Goal: Task Accomplishment & Management: Use online tool/utility

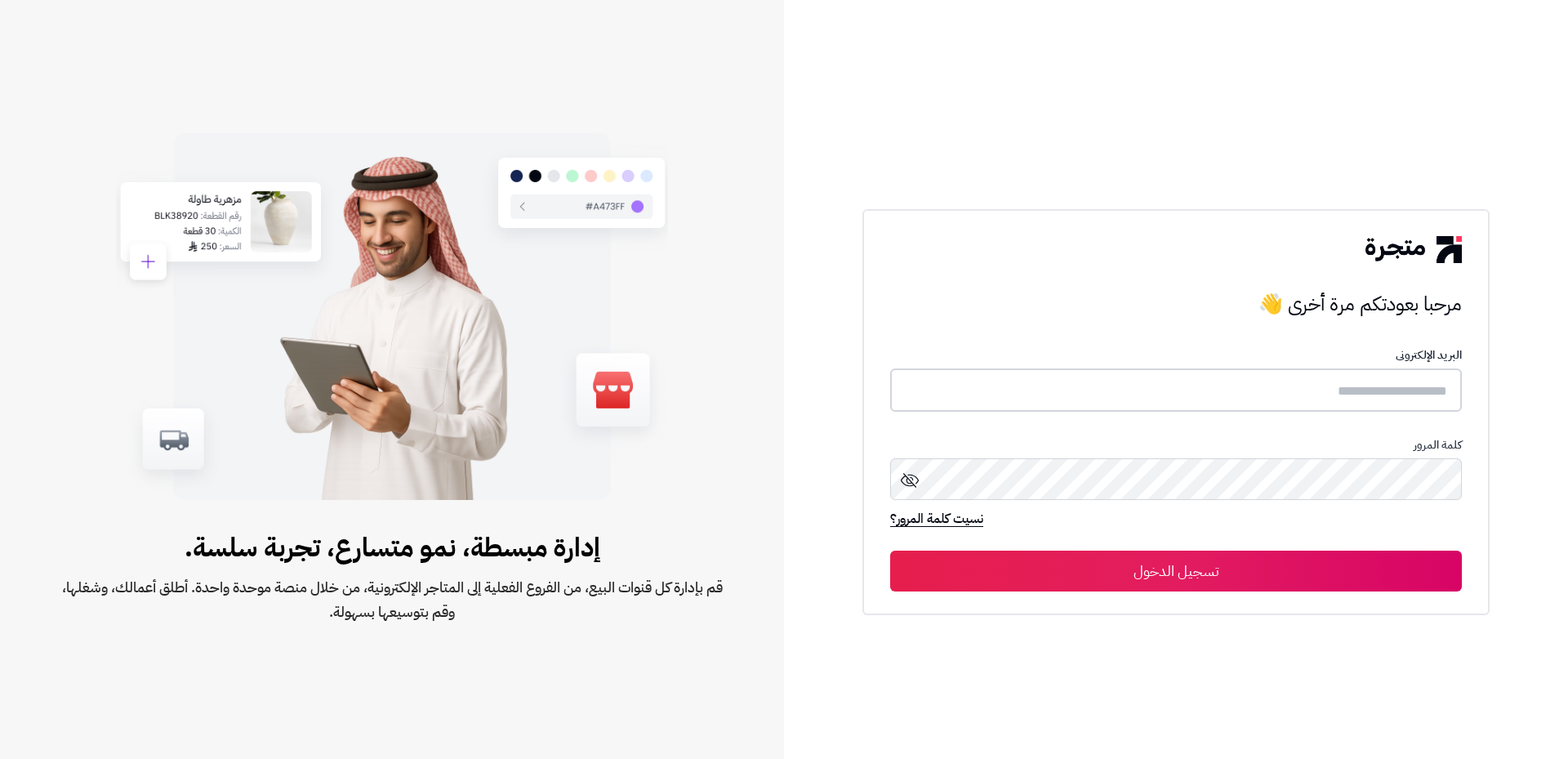
type input "*******"
click at [1234, 577] on button "تسجيل الدخول" at bounding box center [1176, 571] width 572 height 41
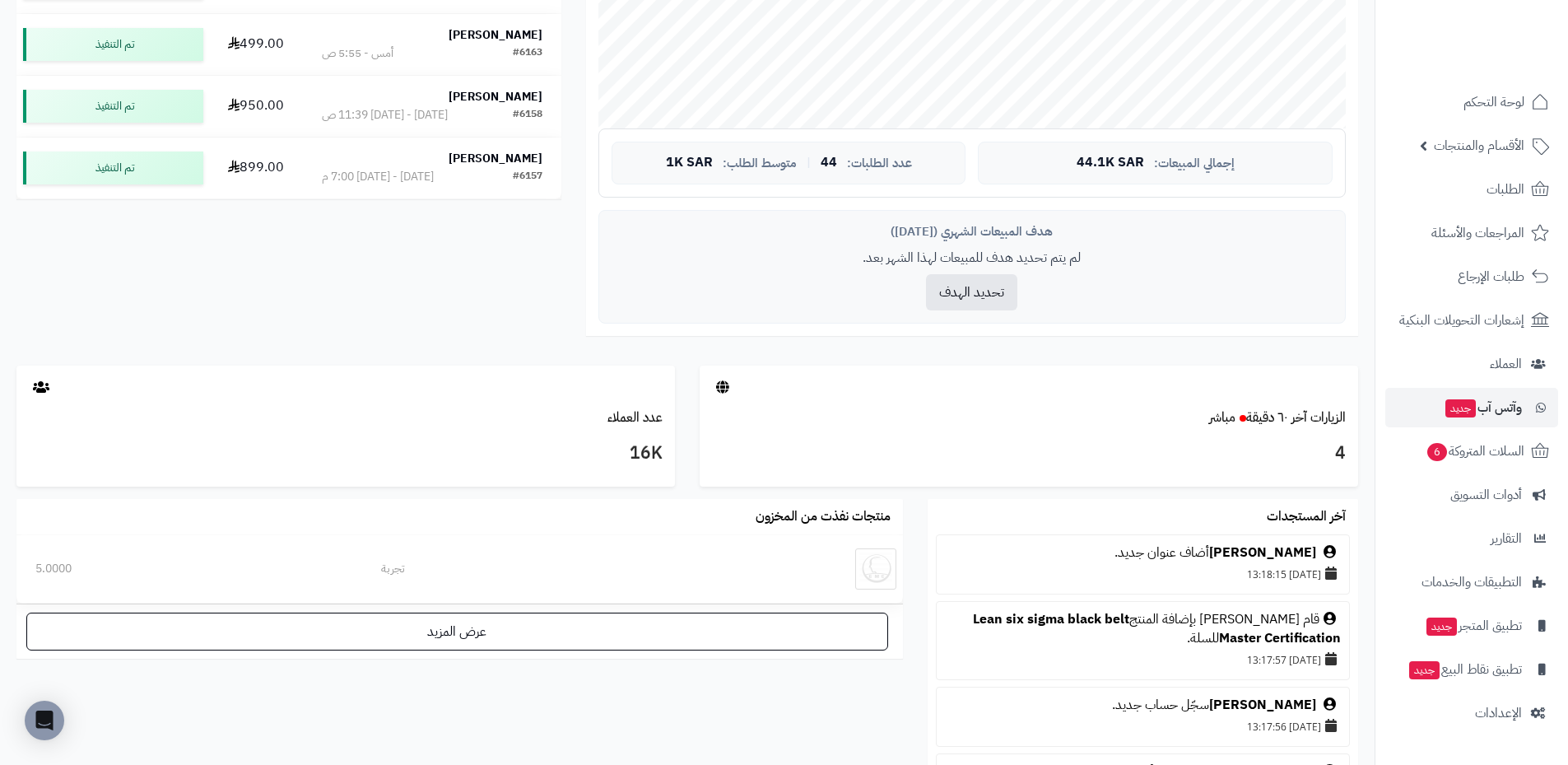
scroll to position [658, 0]
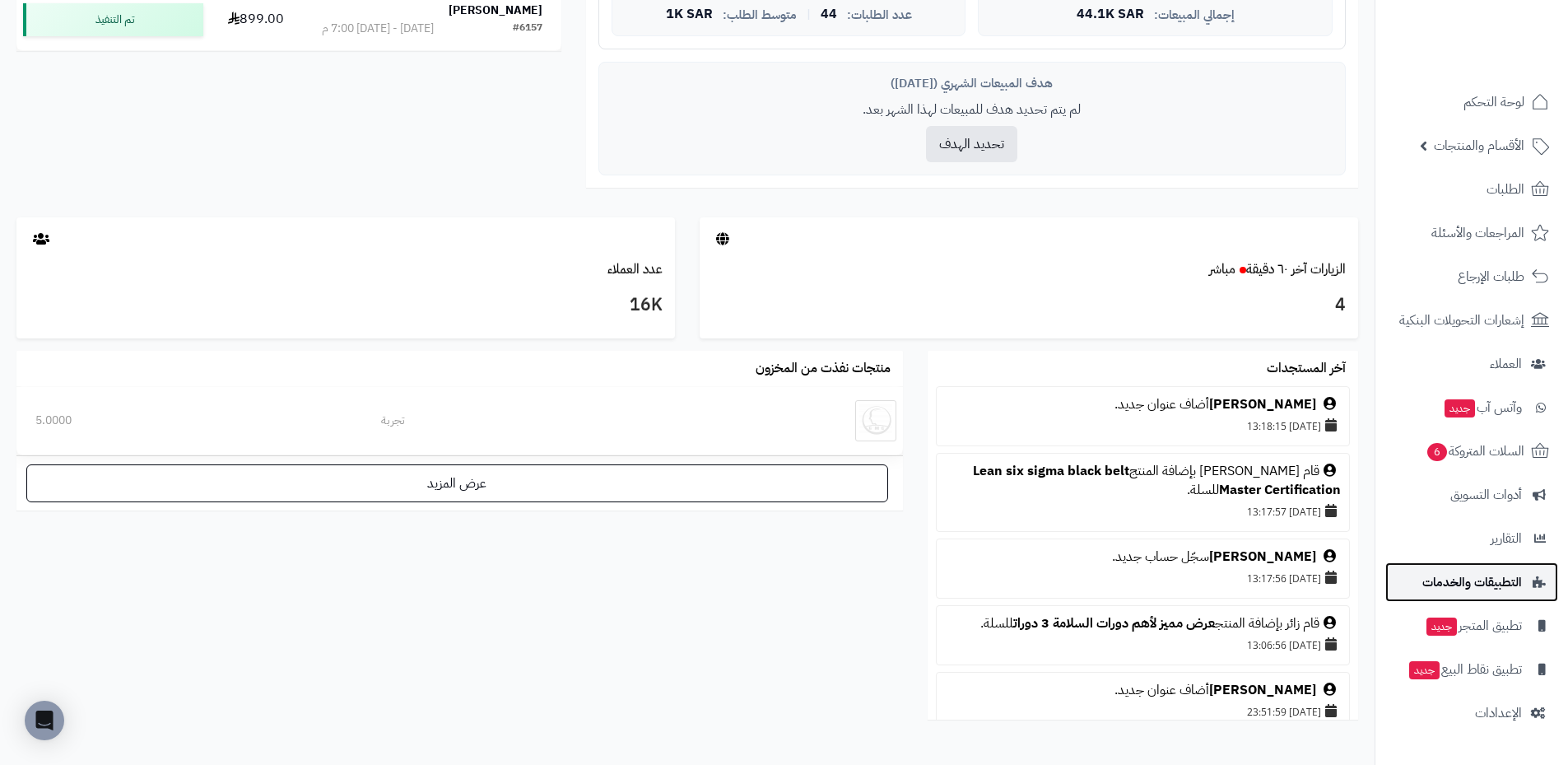
click at [1489, 588] on span "التطبيقات والخدمات" at bounding box center [1473, 582] width 100 height 23
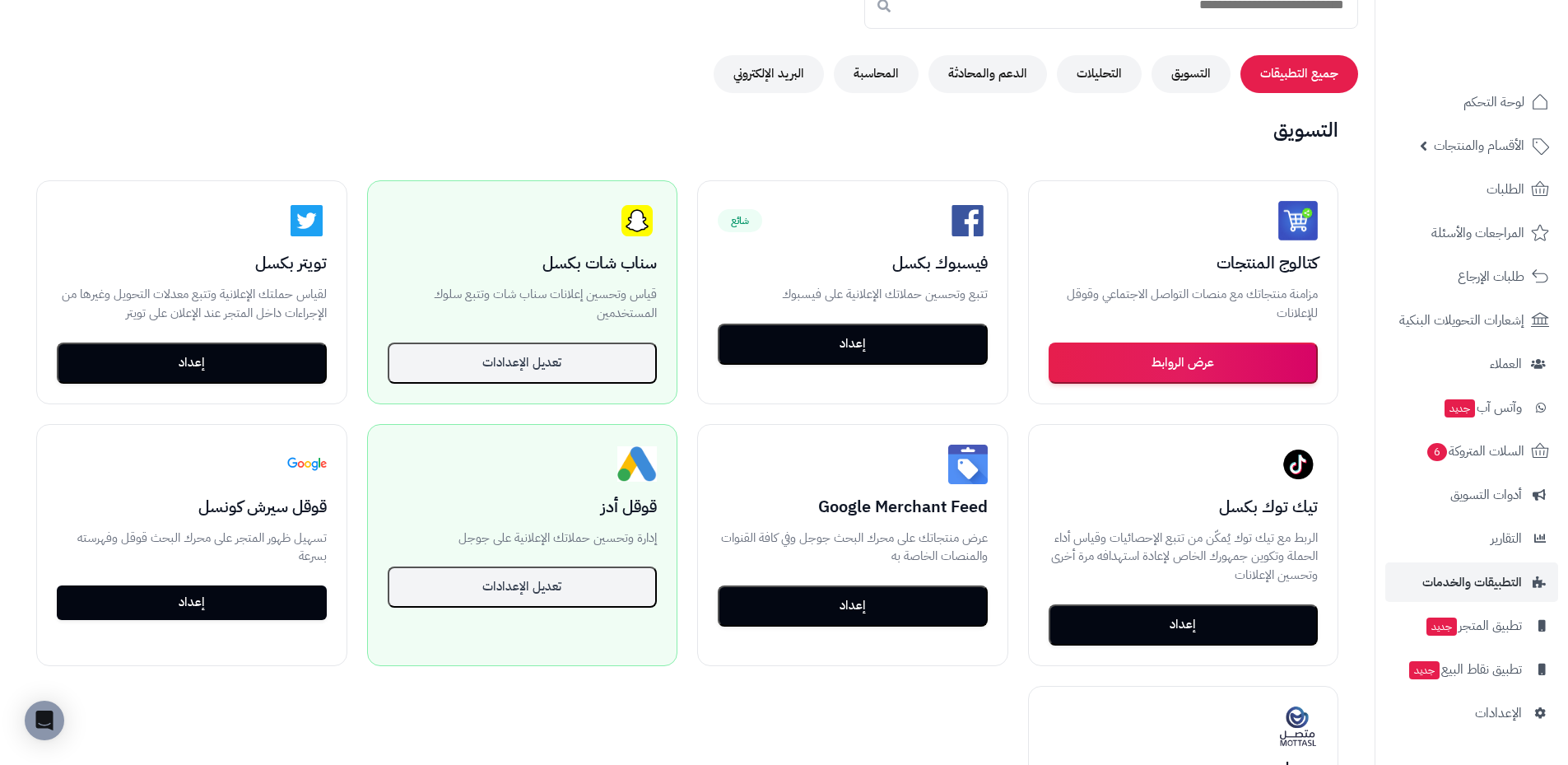
scroll to position [247, 0]
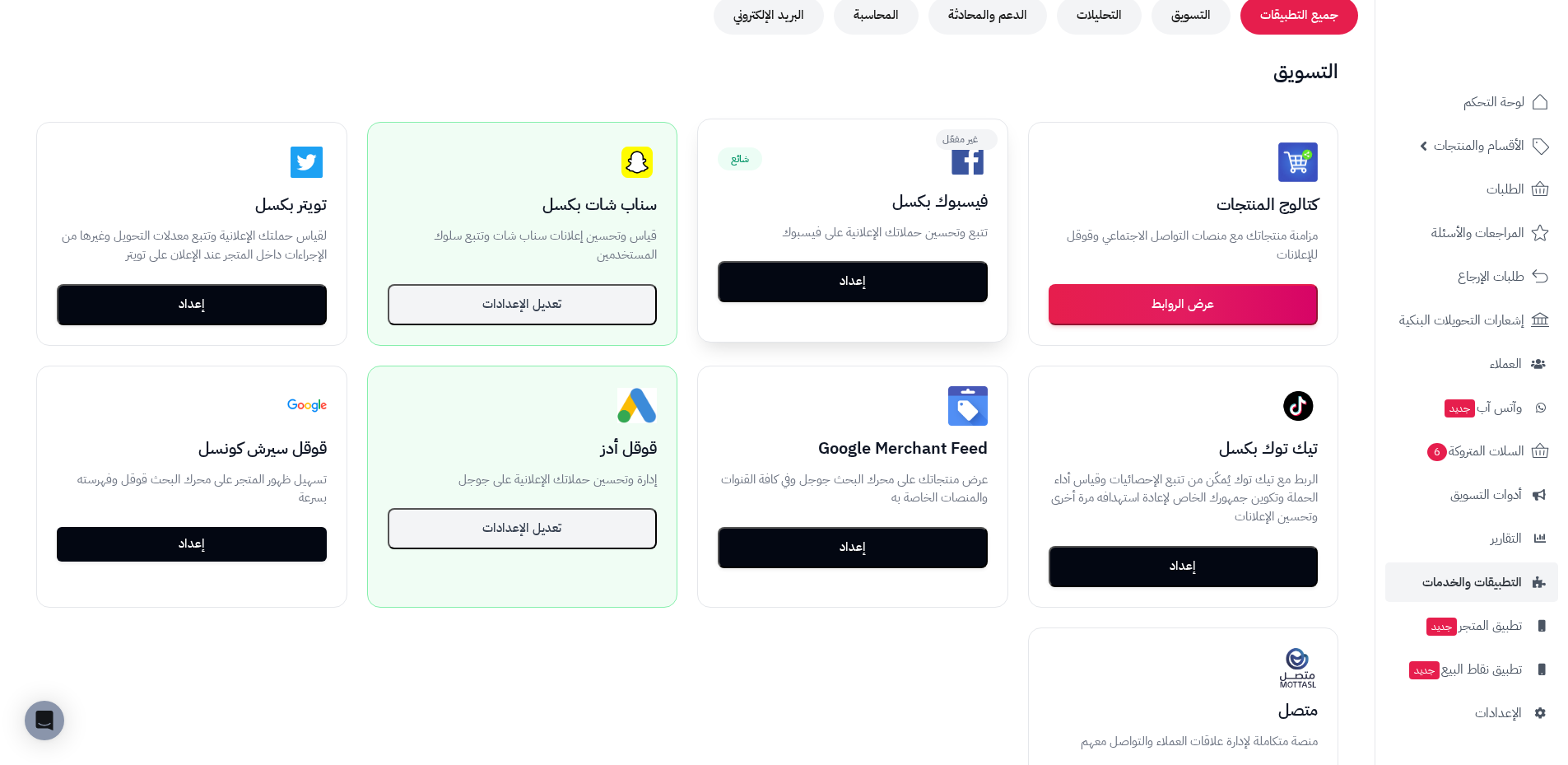
click at [905, 286] on button "إعداد" at bounding box center [852, 282] width 270 height 42
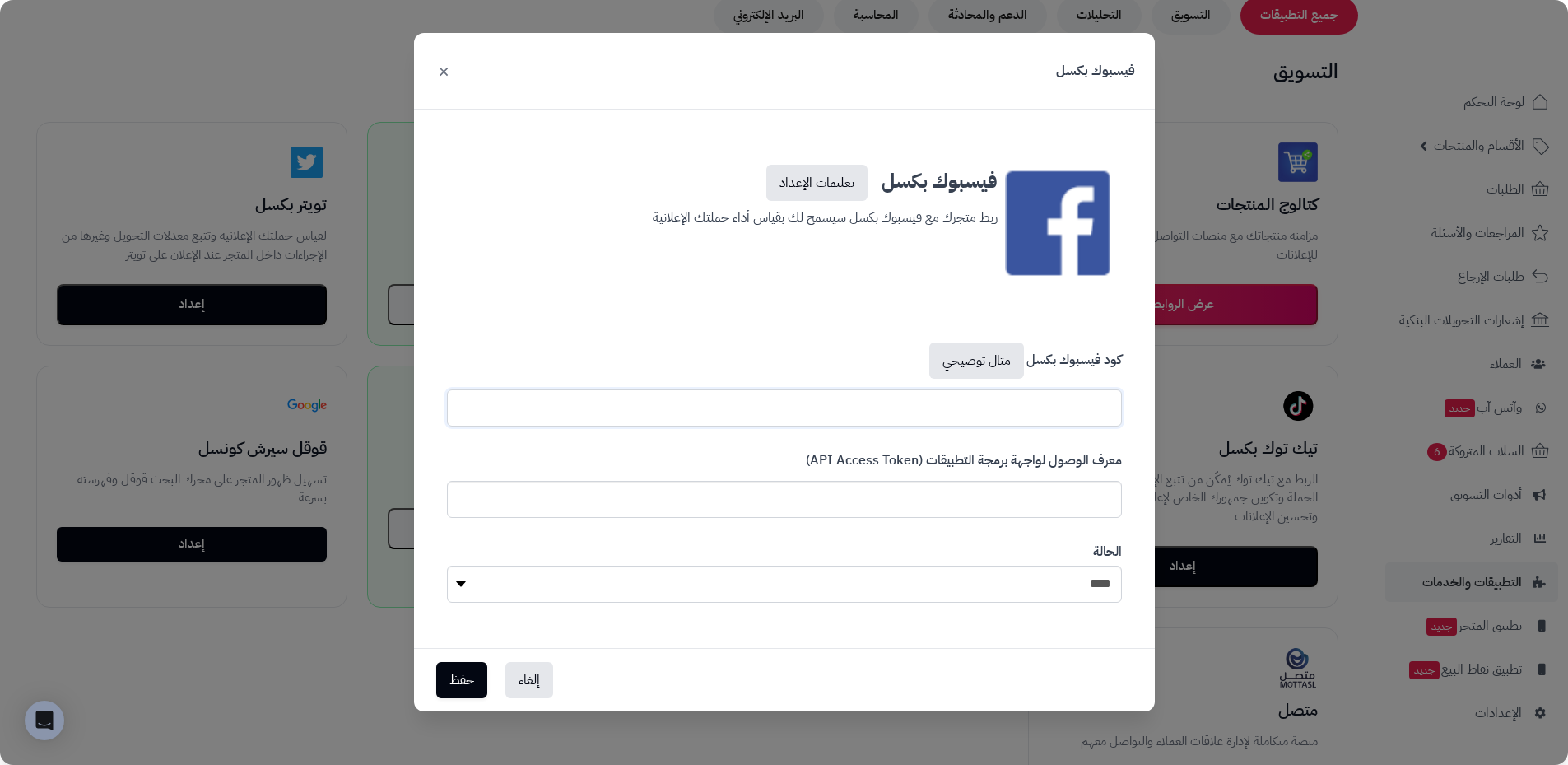
click at [1061, 423] on input "text" at bounding box center [784, 407] width 675 height 37
click at [973, 501] on input "text" at bounding box center [784, 499] width 675 height 37
click at [1011, 597] on select "**** ****" at bounding box center [784, 584] width 675 height 37
click at [1002, 540] on div "الحالة **** ****" at bounding box center [784, 573] width 700 height 85
click at [808, 178] on link "تعليمات الإعداد" at bounding box center [817, 183] width 101 height 36
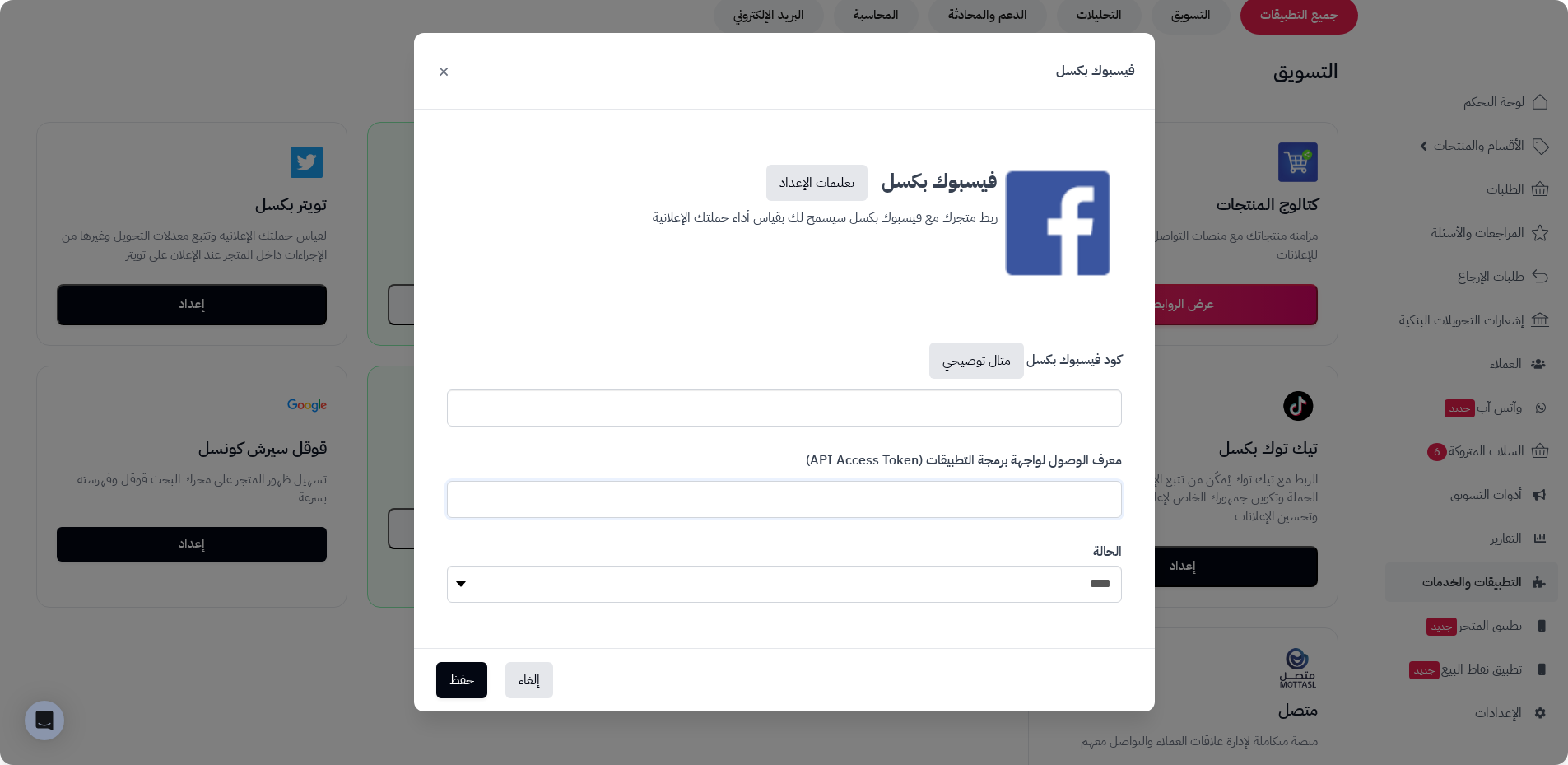
click at [1048, 488] on input "text" at bounding box center [784, 499] width 675 height 37
click at [1026, 392] on input "text" at bounding box center [784, 407] width 675 height 37
click at [996, 365] on link "مثال توضيحي" at bounding box center [977, 360] width 94 height 36
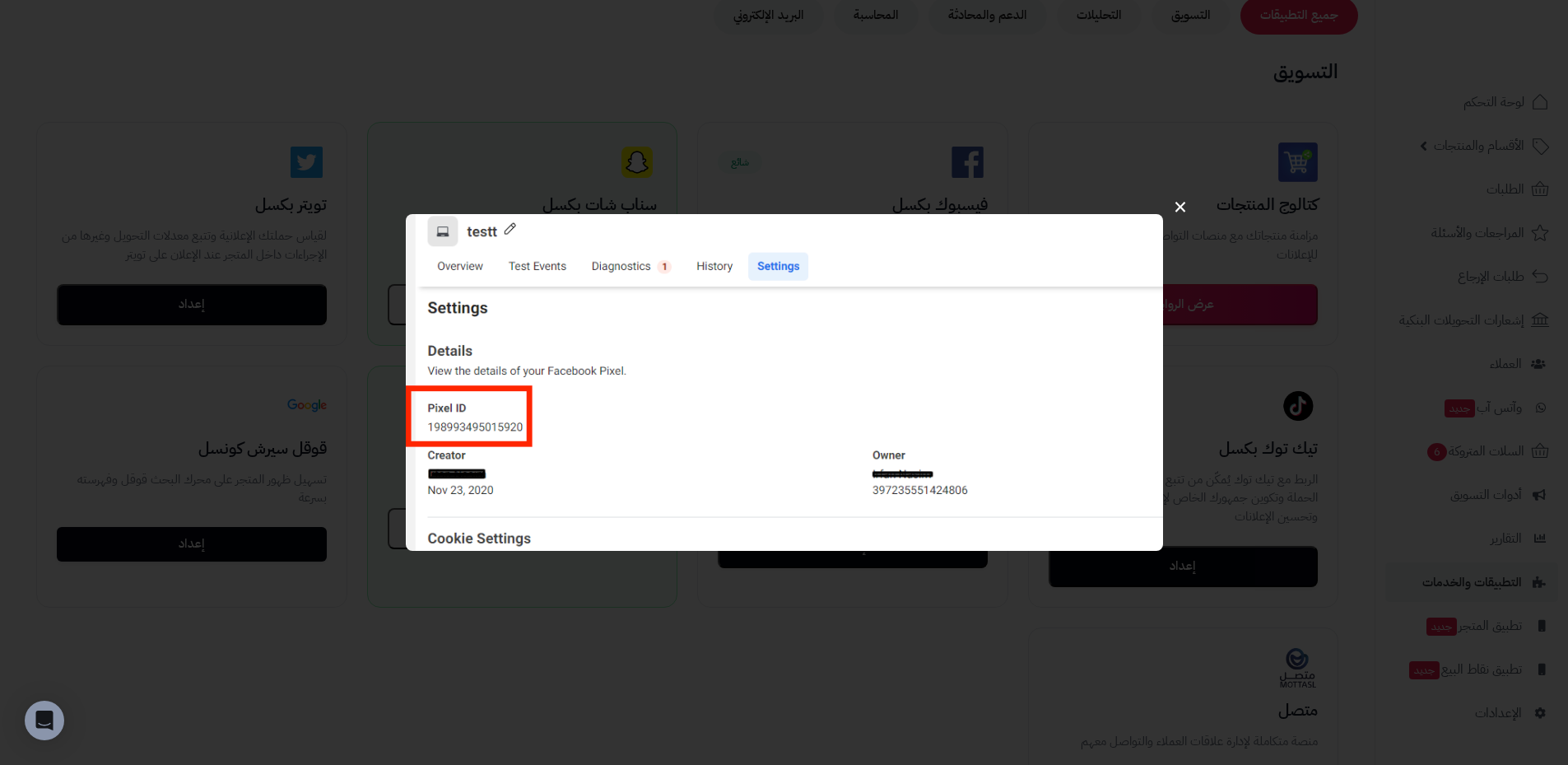
click at [1180, 211] on button "×" at bounding box center [1180, 206] width 31 height 52
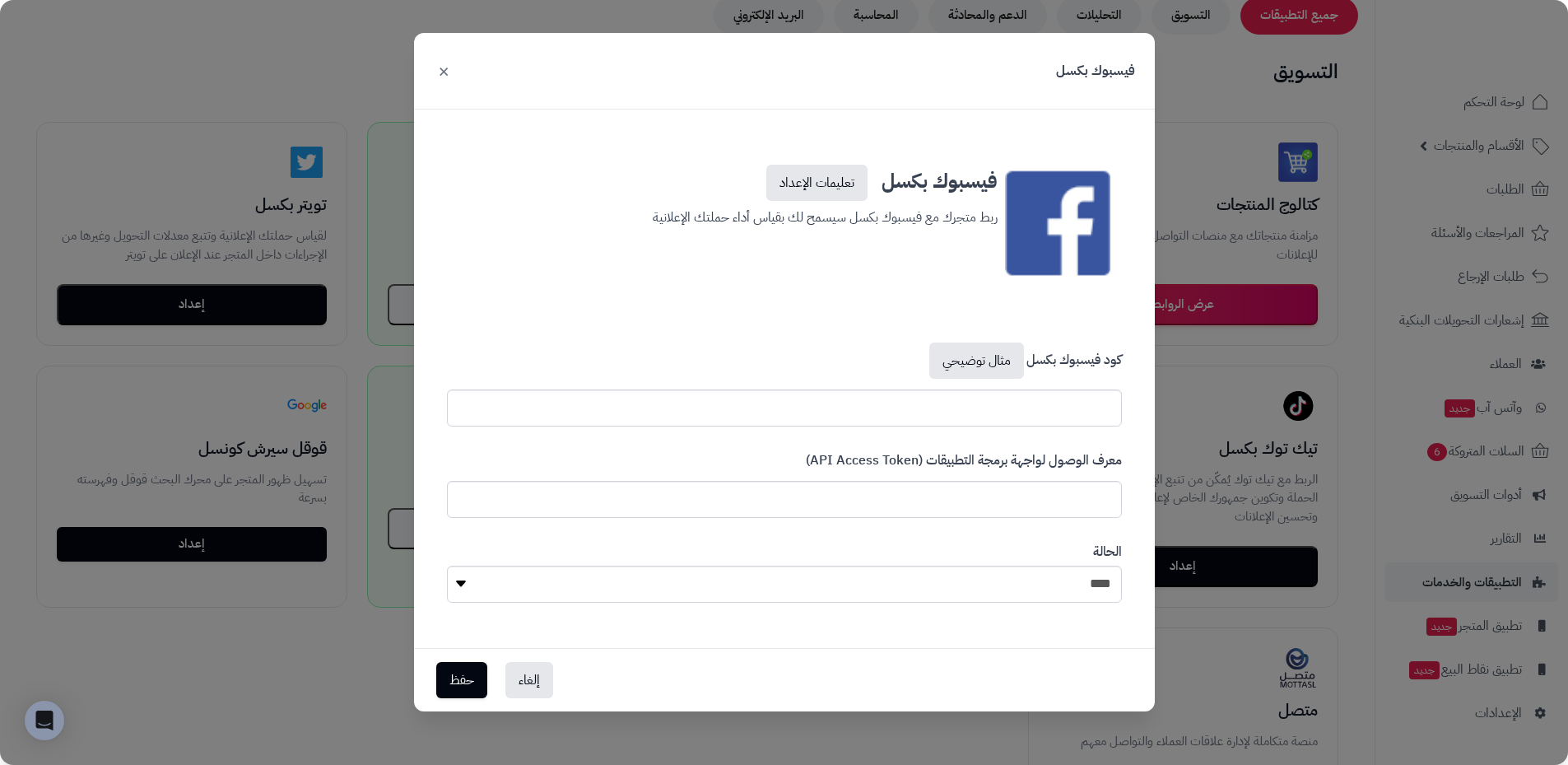
click at [875, 461] on label "معرف الوصول لواجهة برمجة التطبيقات (API Access Token)" at bounding box center [964, 463] width 316 height 25
click at [442, 72] on button "×" at bounding box center [443, 70] width 20 height 36
